Goal: Task Accomplishment & Management: Complete application form

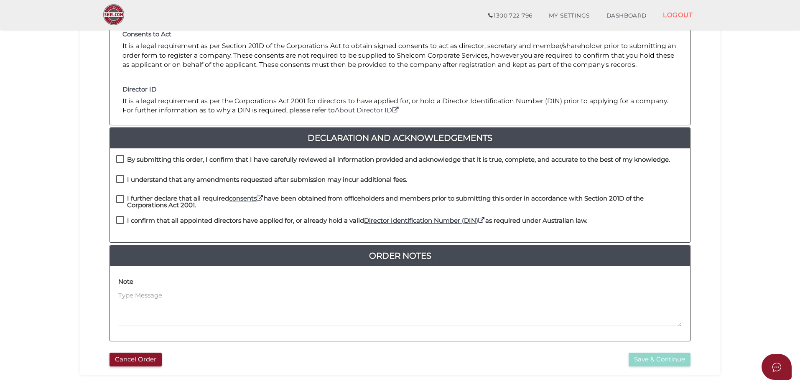
scroll to position [190, 0]
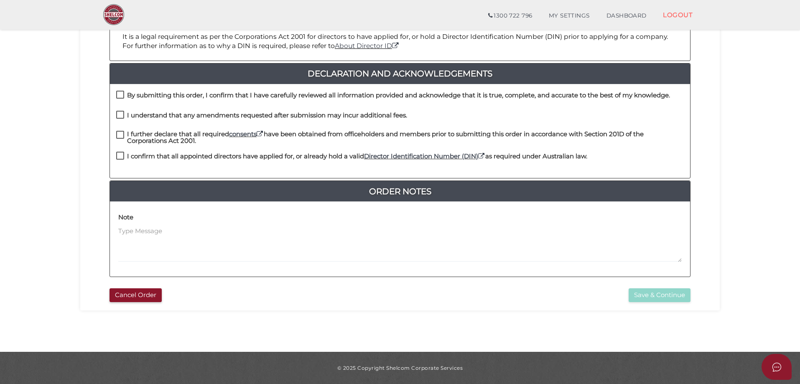
click at [118, 95] on label "By submitting this order, I confirm that I have carefully reviewed all informat…" at bounding box center [393, 97] width 554 height 10
checkbox input "true"
click at [118, 114] on label "I understand that any amendments requested after submission may incur additiona…" at bounding box center [261, 117] width 291 height 10
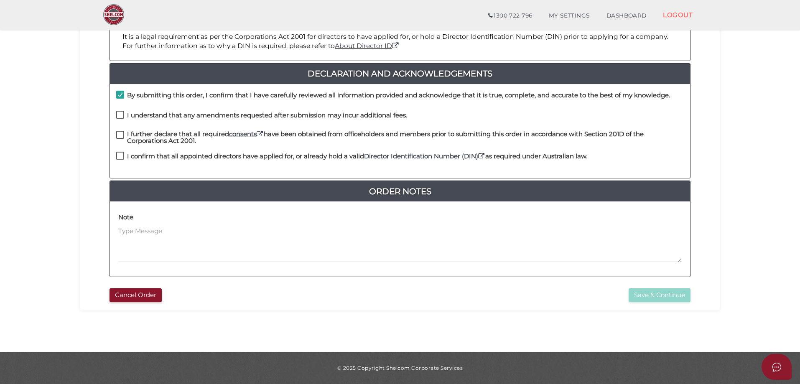
checkbox input "true"
click at [122, 131] on label "I further declare that all required consents have been obtained from officehold…" at bounding box center [399, 136] width 567 height 10
checkbox input "true"
click at [118, 159] on label "I confirm that all appointed directors have applied for, or already hold a vali…" at bounding box center [351, 158] width 471 height 10
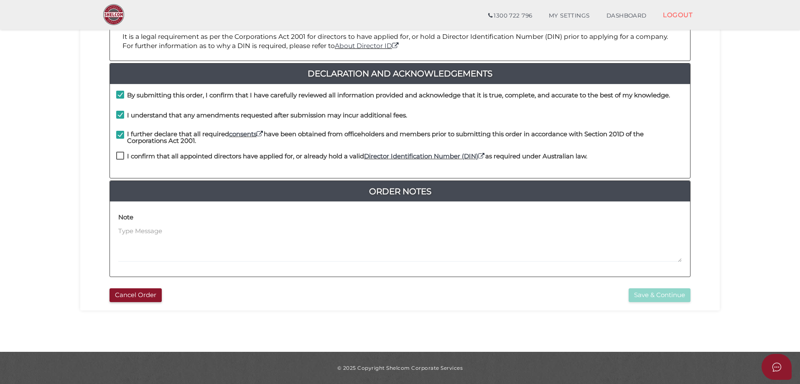
checkbox input "true"
click at [638, 297] on button "Save & Continue" at bounding box center [659, 295] width 62 height 14
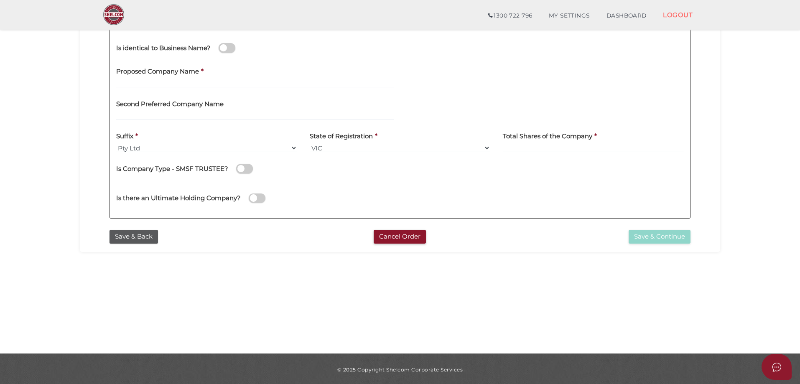
scroll to position [190, 0]
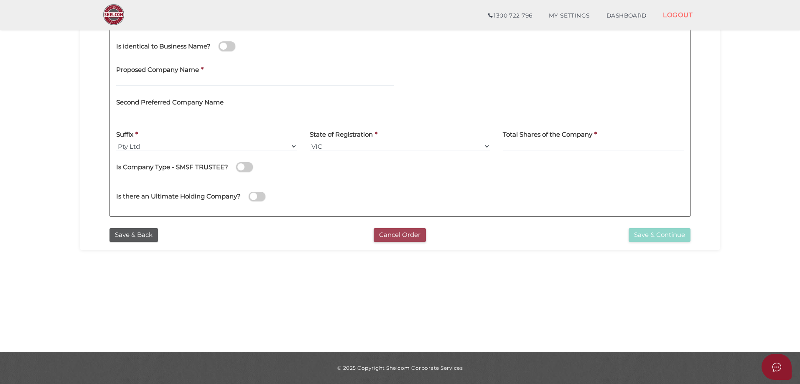
click at [412, 231] on button "Cancel Order" at bounding box center [400, 235] width 52 height 14
